Goal: Task Accomplishment & Management: Manage account settings

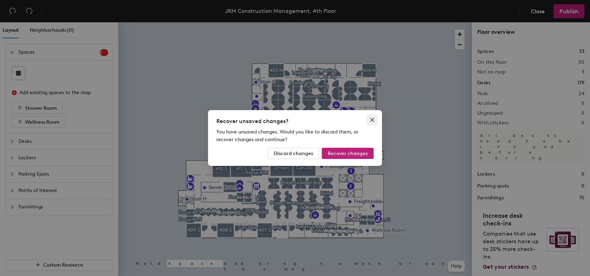
click at [373, 120] on icon "close" at bounding box center [372, 120] width 4 height 4
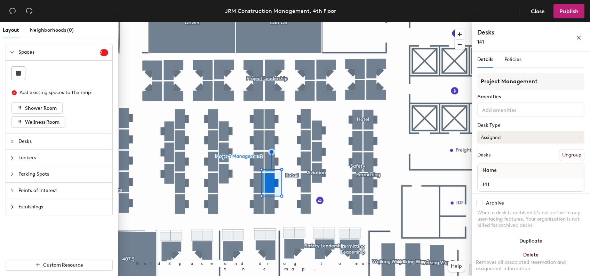
click at [507, 140] on button "Assigned" at bounding box center [531, 137] width 107 height 13
click at [500, 180] on div "Hoteled" at bounding box center [513, 179] width 70 height 10
click at [531, 134] on button "Assigned" at bounding box center [531, 137] width 107 height 13
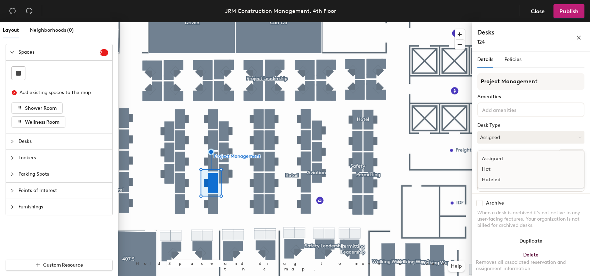
click at [513, 179] on div "Hoteled" at bounding box center [513, 179] width 70 height 10
click at [579, 14] on button "Publish" at bounding box center [569, 11] width 31 height 14
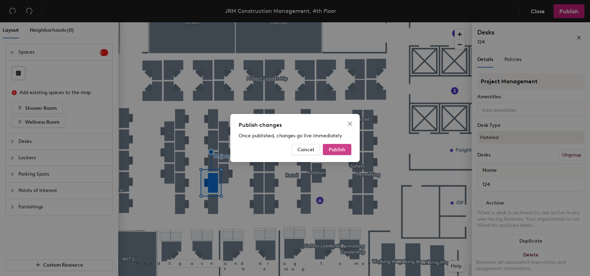
click at [345, 149] on span "Publish" at bounding box center [337, 150] width 17 height 6
